Goal: Information Seeking & Learning: Learn about a topic

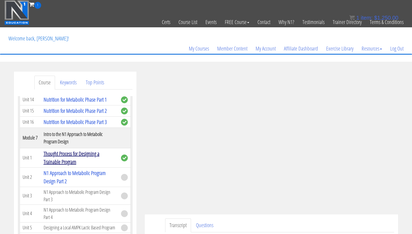
click at [72, 158] on link "Thought Process for Designing a Trainable Program" at bounding box center [72, 158] width 56 height 16
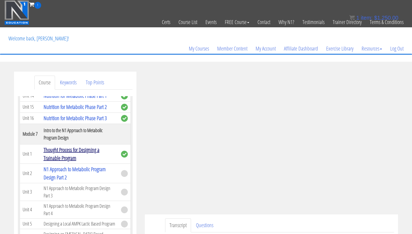
click at [72, 158] on link "Thought Process for Designing a Trainable Program" at bounding box center [72, 154] width 56 height 16
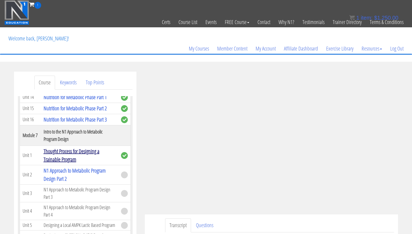
scroll to position [563, 0]
click at [71, 158] on link "Thought Process for Designing a Trainable Program" at bounding box center [72, 156] width 56 height 16
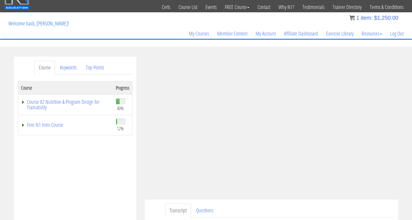
scroll to position [18, 0]
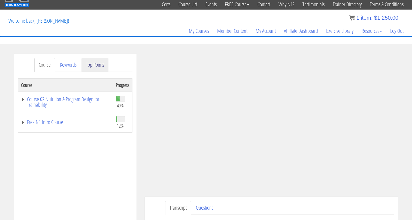
click at [91, 59] on link "Top Points" at bounding box center [95, 65] width 27 height 14
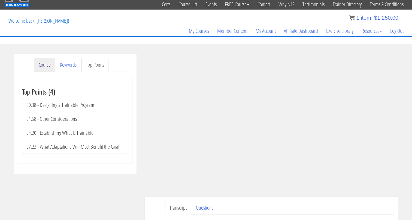
click at [51, 68] on link "Course" at bounding box center [44, 65] width 21 height 14
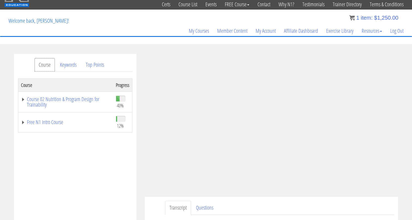
scroll to position [18, 0]
click at [64, 99] on link "Course 02 Nutrition & Program Design for Trainability" at bounding box center [65, 101] width 89 height 11
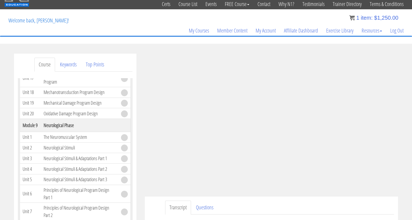
scroll to position [929, 0]
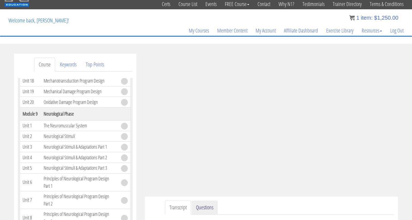
click at [208, 211] on link "Questions" at bounding box center [205, 207] width 26 height 14
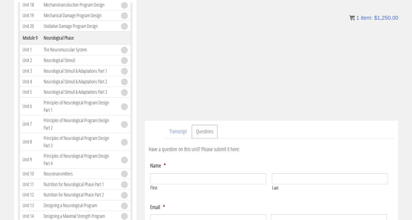
scroll to position [94, 0]
click at [224, 183] on input "First" at bounding box center [208, 178] width 116 height 11
type input "Sven"
type input "Arends"
type input "sven@elite-fit.nl"
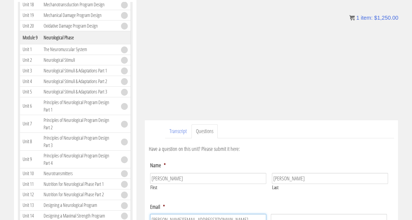
type input "sven@elite-fit.nl"
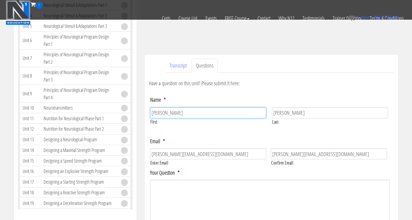
scroll to position [128, 0]
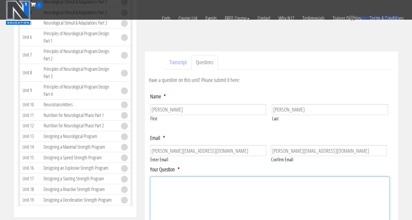
click at [272, 188] on textarea "Your Question *" at bounding box center [270, 198] width 240 height 44
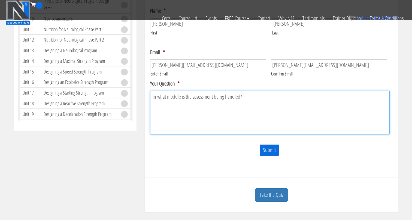
scroll to position [215, 0]
type textarea "In what module is the assessment being handled?"
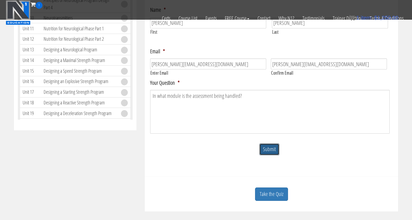
click at [277, 152] on input "Submit" at bounding box center [270, 149] width 20 height 12
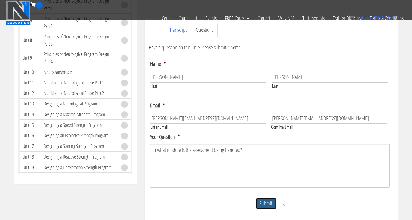
scroll to position [86, 0]
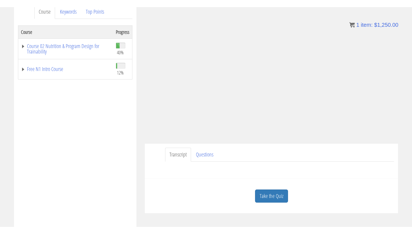
scroll to position [77, 0]
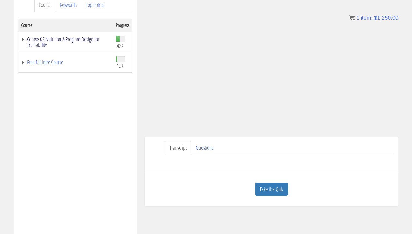
click at [79, 38] on link "Course 02 Nutrition & Program Design for Trainability" at bounding box center [65, 42] width 89 height 11
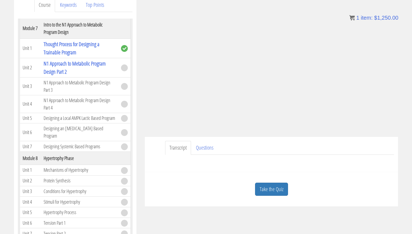
scroll to position [593, 0]
click at [99, 65] on link "N1 Approach to Metabolic Program Design Part 2" at bounding box center [75, 68] width 62 height 16
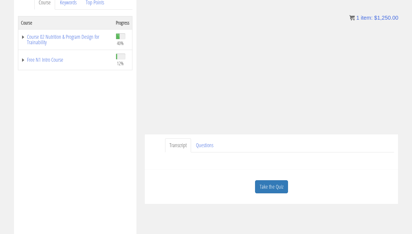
scroll to position [104, 0]
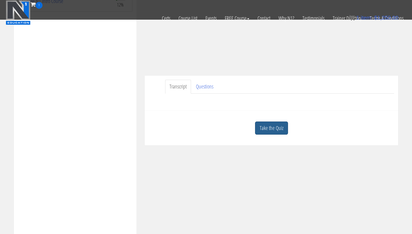
click at [279, 128] on link "Take the Quiz" at bounding box center [271, 127] width 33 height 13
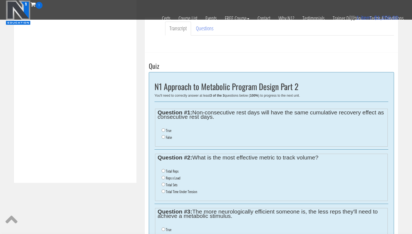
scroll to position [163, 0]
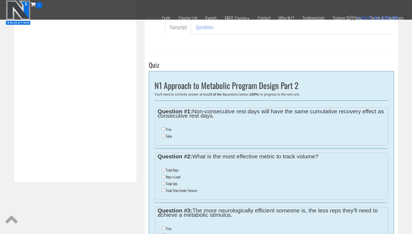
click at [166, 136] on label "False" at bounding box center [169, 136] width 6 height 4
click at [165, 136] on input "False" at bounding box center [164, 136] width 4 height 4
radio input "true"
click at [165, 136] on input "False" at bounding box center [164, 136] width 4 height 4
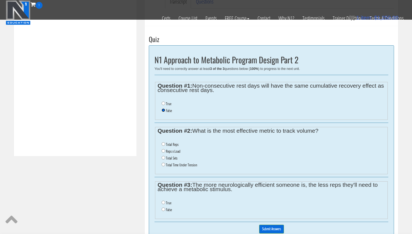
scroll to position [189, 0]
click at [164, 159] on li "Total Sets" at bounding box center [274, 158] width 224 height 7
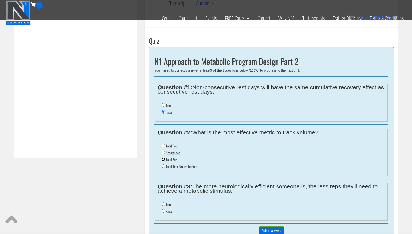
click at [164, 158] on input "Total Sets" at bounding box center [164, 159] width 4 height 4
radio input "true"
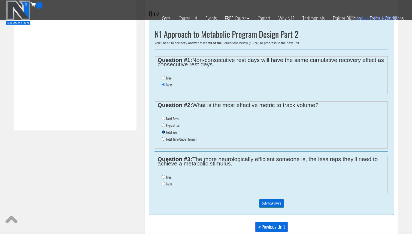
scroll to position [215, 0]
click at [164, 176] on input "True" at bounding box center [164, 177] width 4 height 4
radio input "true"
click at [271, 201] on input "Submit Answers" at bounding box center [271, 203] width 25 height 8
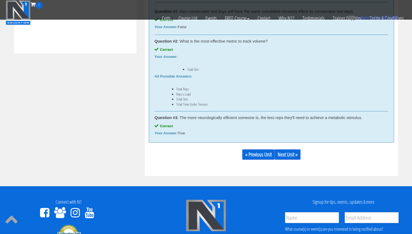
scroll to position [291, 0]
click at [290, 152] on link "Next Unit »" at bounding box center [288, 154] width 26 height 10
